Goal: Task Accomplishment & Management: Use online tool/utility

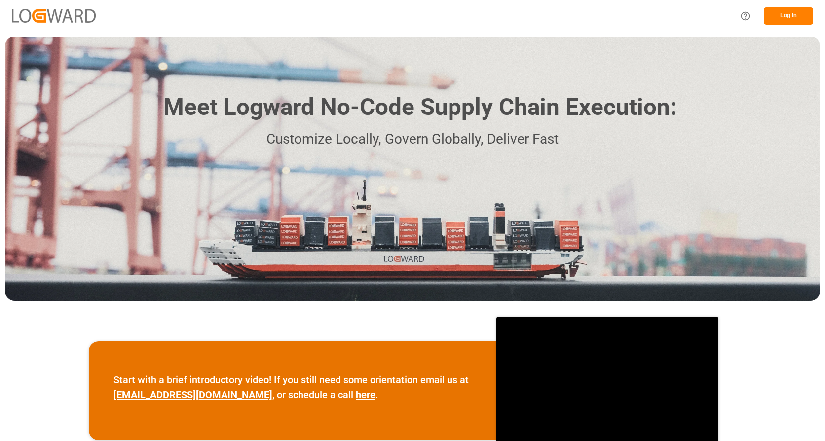
click at [783, 18] on button "Log In" at bounding box center [788, 15] width 49 height 17
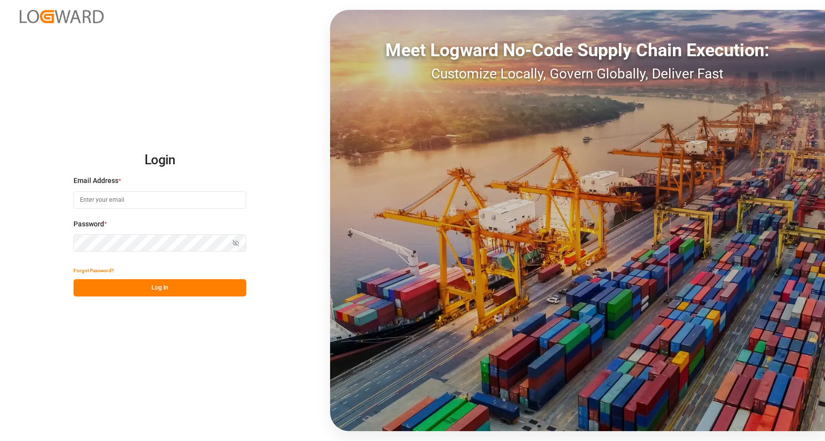
type input "[EMAIL_ADDRESS][DOMAIN_NAME]"
click at [145, 288] on button "Log In" at bounding box center [160, 287] width 173 height 17
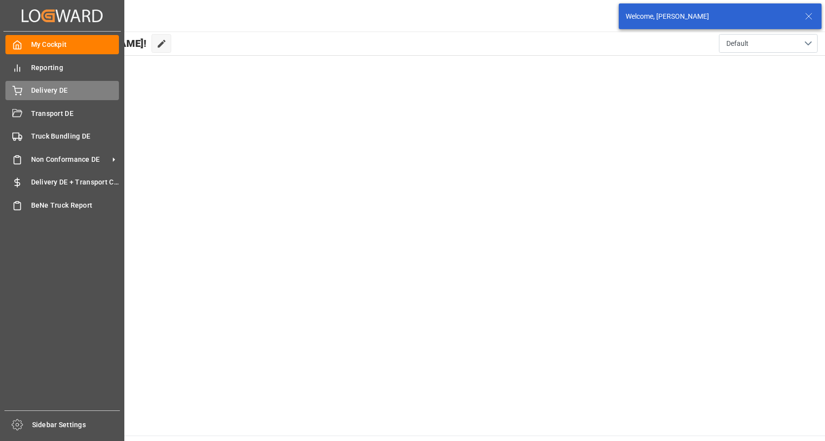
click at [33, 92] on span "Delivery DE" at bounding box center [75, 90] width 88 height 10
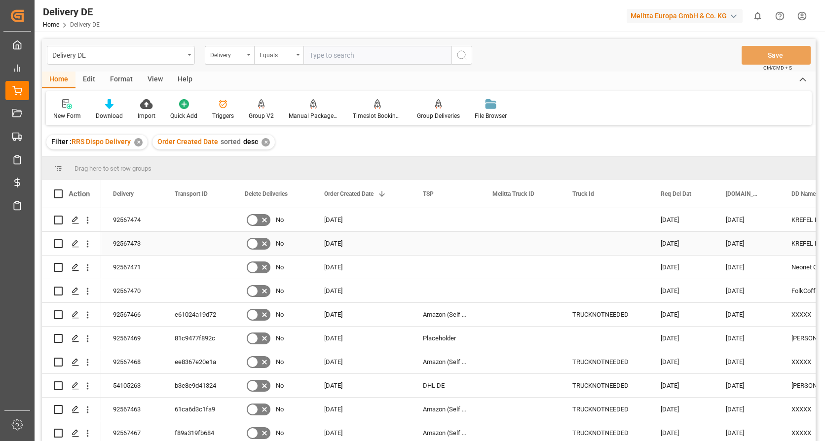
click at [57, 242] on input "Press Space to toggle row selection (unchecked)" at bounding box center [58, 243] width 9 height 9
checkbox input "true"
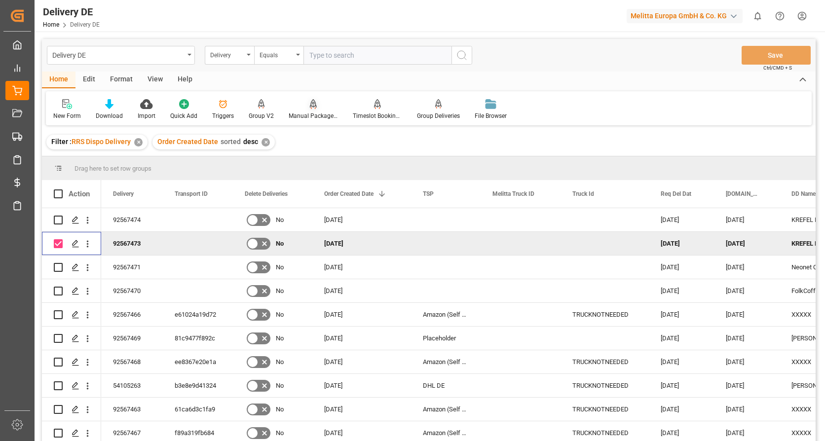
click at [316, 108] on div at bounding box center [313, 104] width 49 height 10
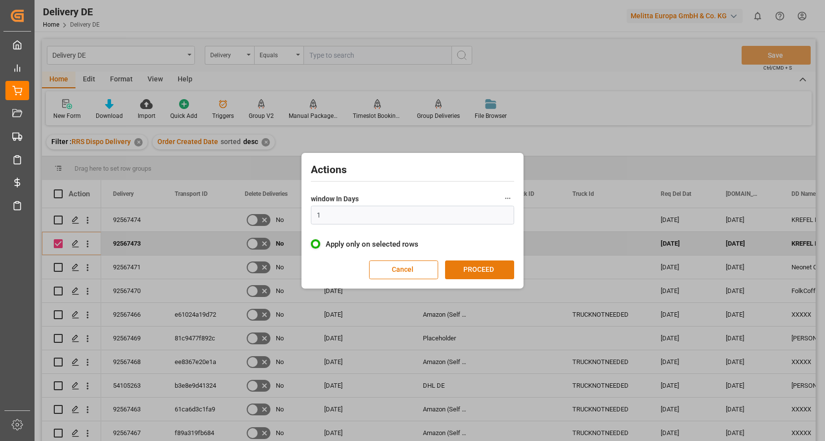
click at [481, 272] on button "PROCEED" at bounding box center [479, 270] width 69 height 19
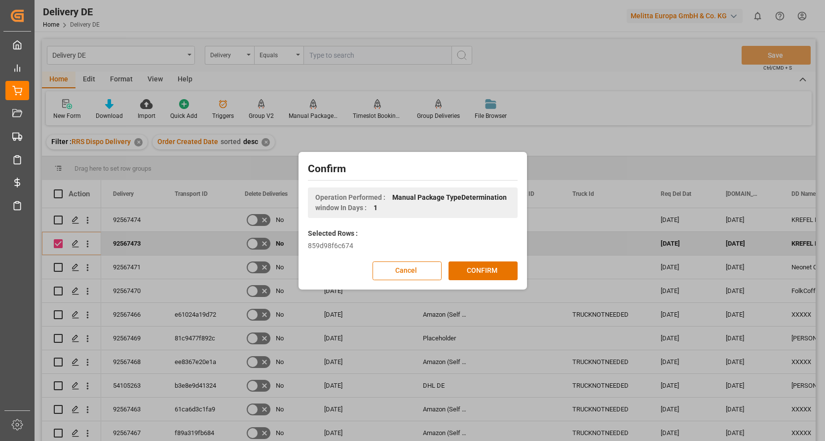
click at [481, 272] on button "CONFIRM" at bounding box center [483, 271] width 69 height 19
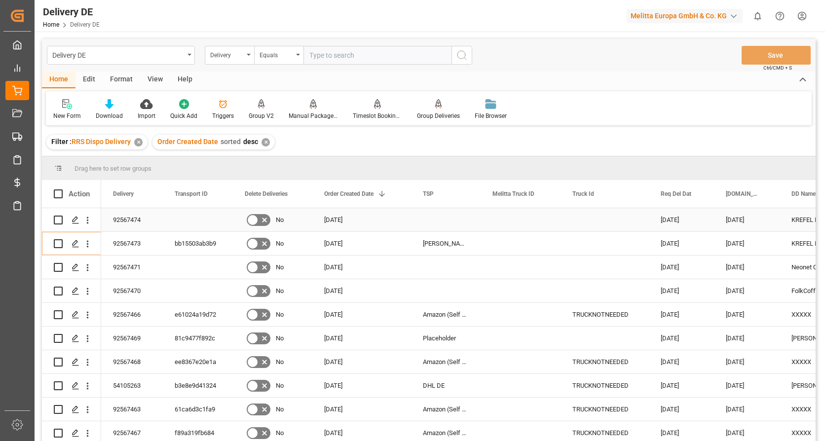
click at [57, 221] on input "Press Space to toggle row selection (unchecked)" at bounding box center [58, 220] width 9 height 9
checkbox input "true"
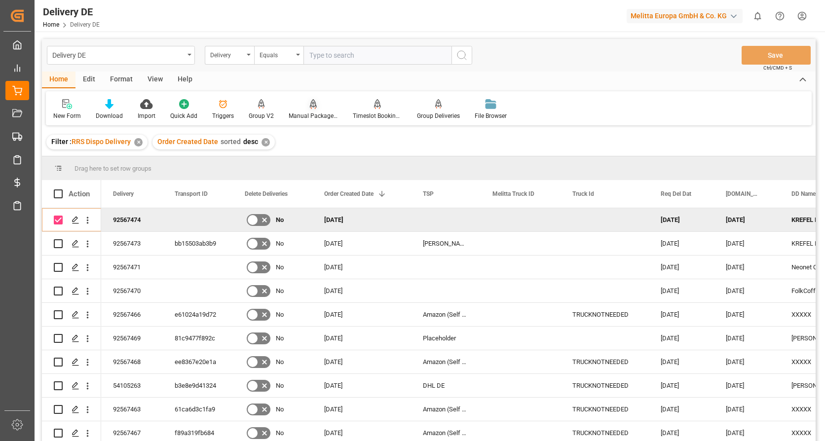
click at [317, 108] on div at bounding box center [313, 104] width 49 height 10
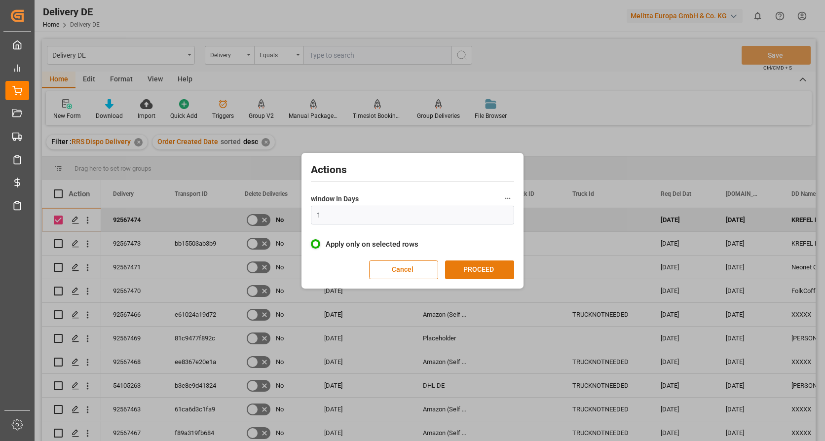
click at [482, 272] on button "PROCEED" at bounding box center [479, 270] width 69 height 19
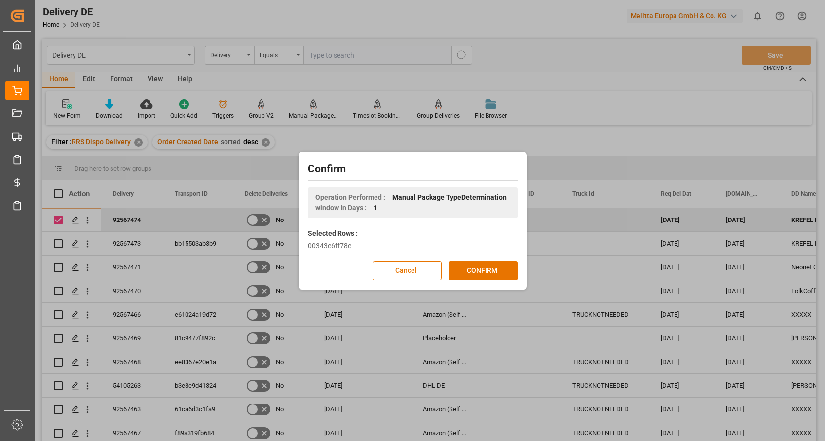
click at [482, 272] on button "CONFIRM" at bounding box center [483, 271] width 69 height 19
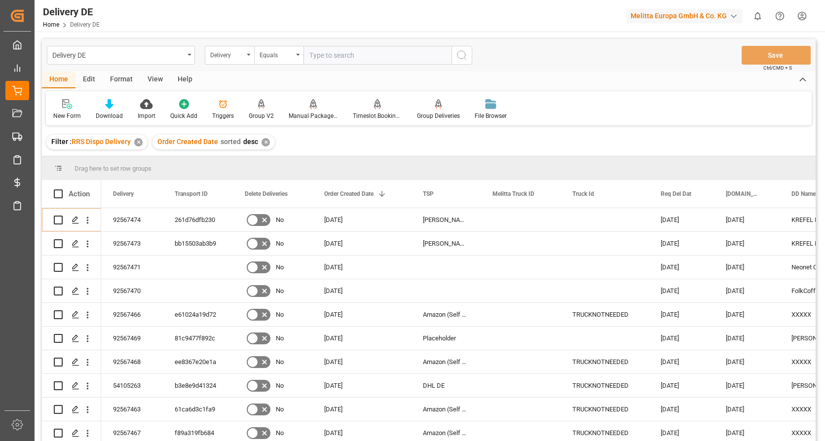
click at [804, 14] on html "Created by potrace 1.15, written by [PERSON_NAME] [DATE]-[DATE] Created by potr…" at bounding box center [412, 220] width 825 height 441
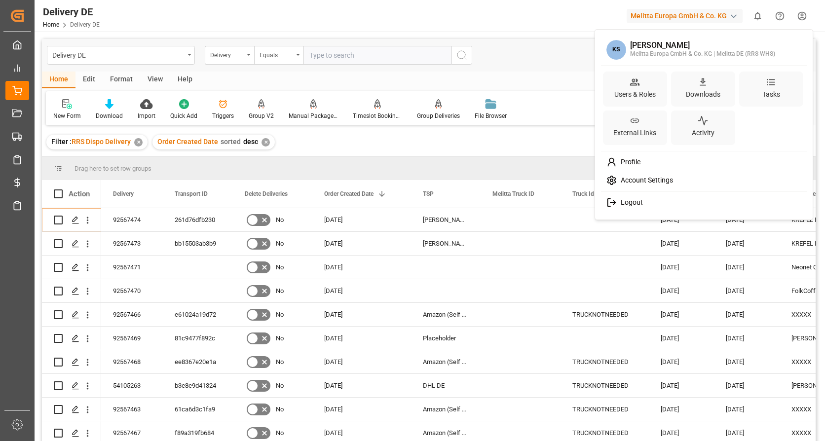
click at [635, 202] on span "Logout" at bounding box center [630, 202] width 26 height 9
